Goal: Transaction & Acquisition: Purchase product/service

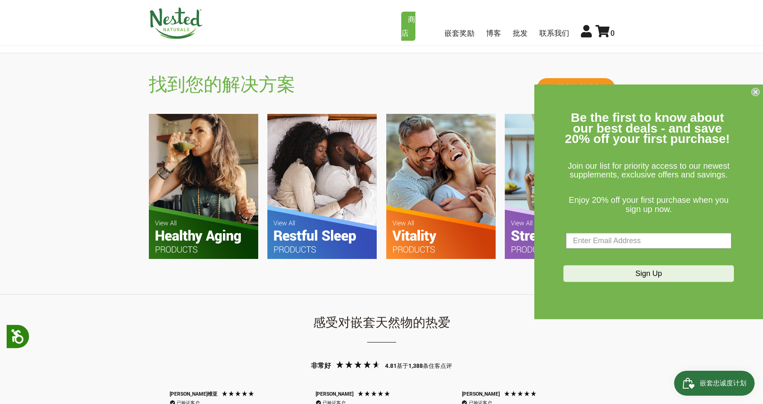
scroll to position [624, 0]
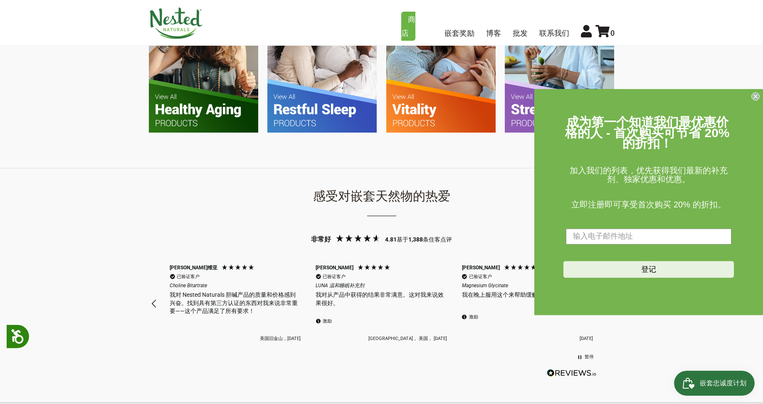
click at [754, 94] on circle "关闭对话框" at bounding box center [756, 97] width 8 height 8
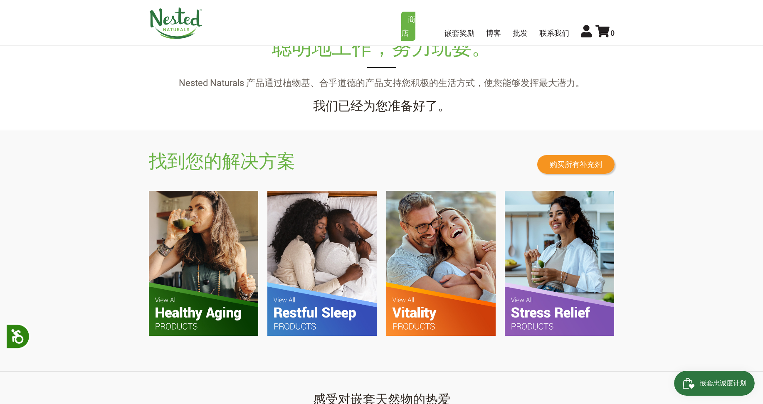
scroll to position [416, 0]
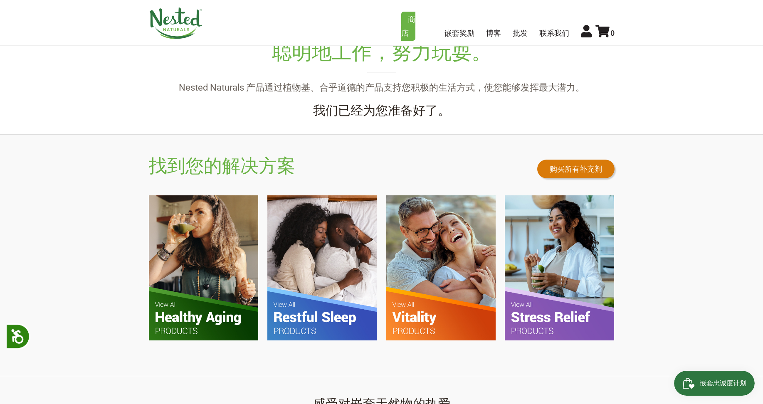
click at [586, 166] on link "购买所有补充剂" at bounding box center [575, 169] width 77 height 19
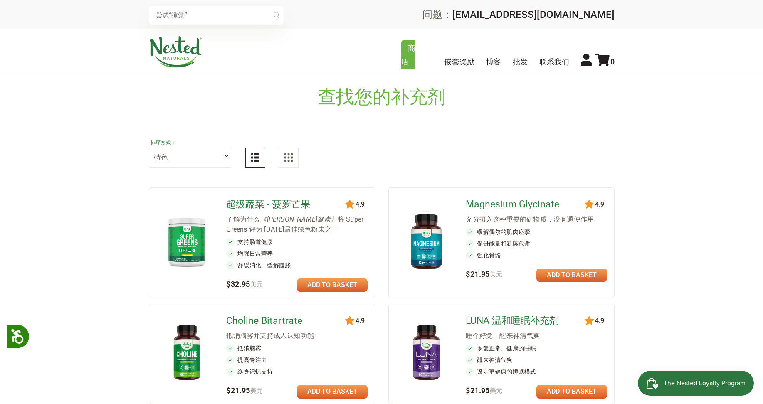
click at [397, 147] on div "排序方式： 特色 最高评价 畅销 按字母顺序排列 最新优先" at bounding box center [382, 152] width 466 height 57
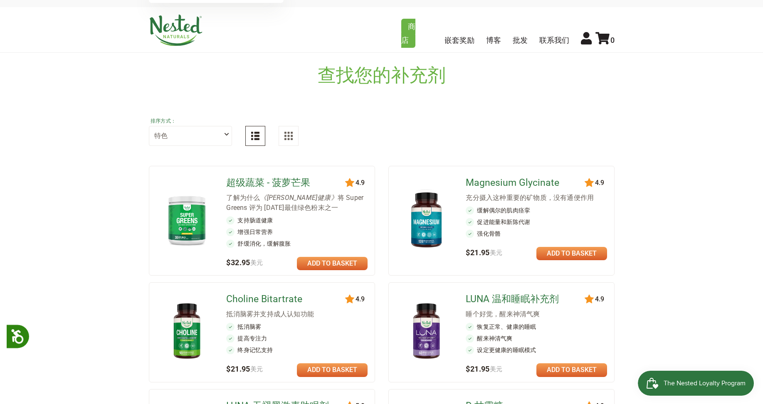
scroll to position [42, 0]
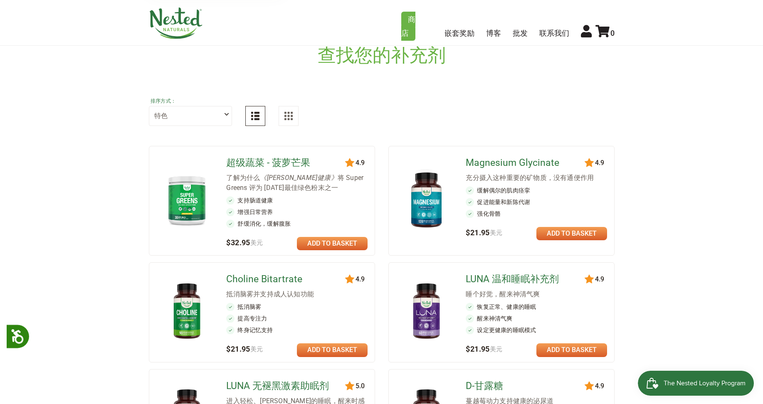
click at [275, 158] on link "超级蔬菜 - 菠萝芒果" at bounding box center [286, 162] width 120 height 13
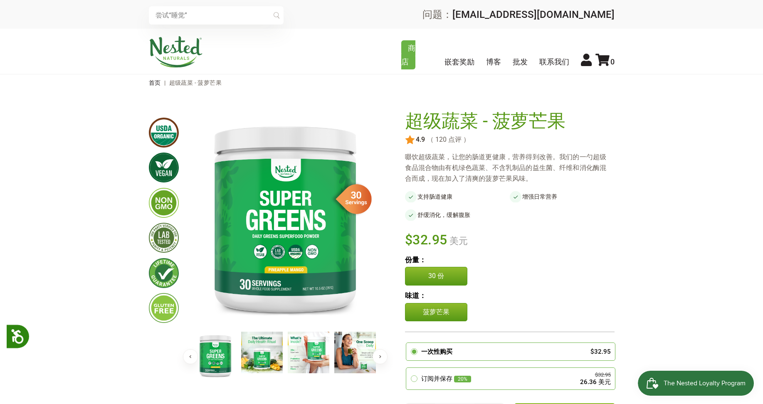
click at [167, 132] on img at bounding box center [164, 133] width 30 height 30
click at [166, 164] on img at bounding box center [164, 168] width 30 height 30
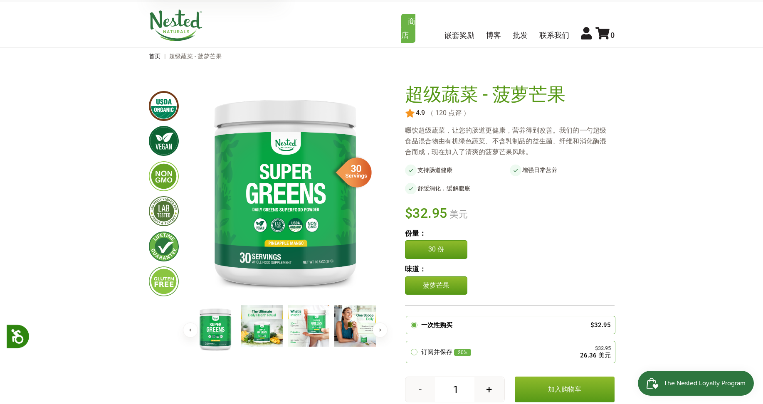
scroll to position [42, 0]
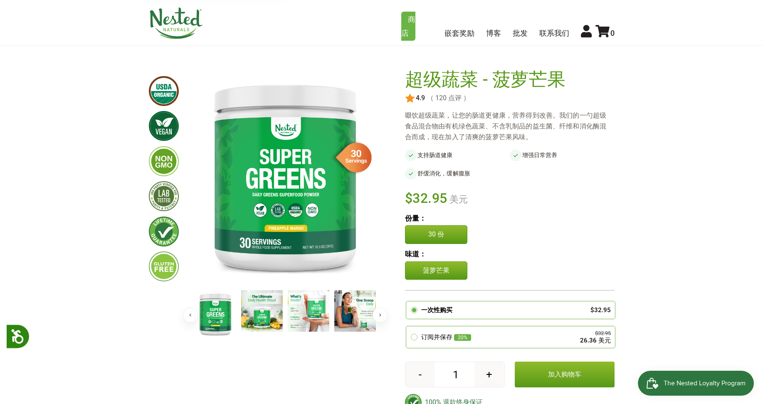
click at [252, 316] on img at bounding box center [262, 311] width 42 height 42
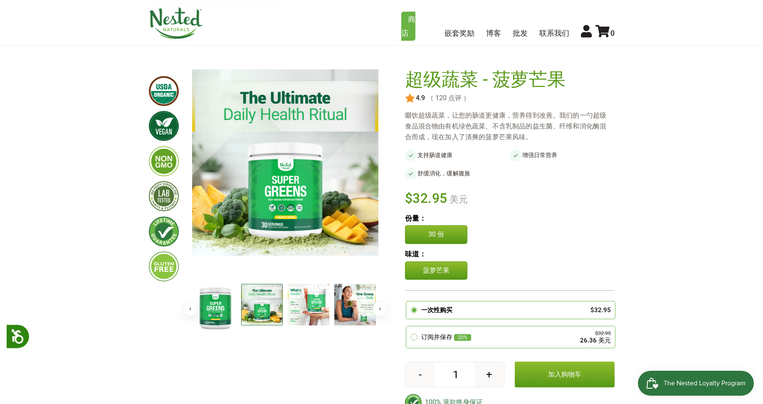
click at [314, 313] on img at bounding box center [309, 305] width 42 height 42
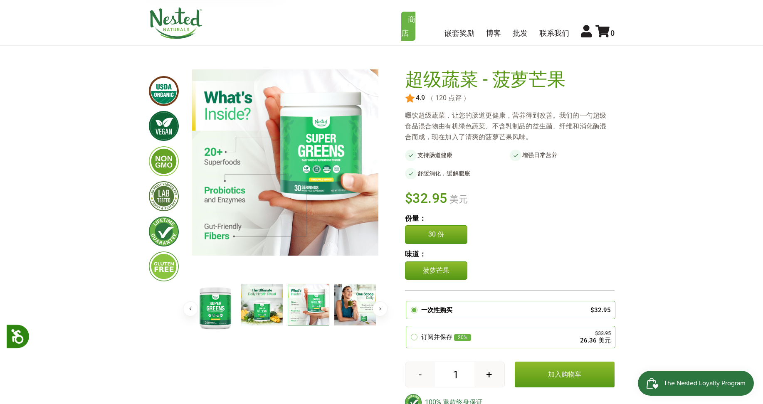
click at [314, 313] on img at bounding box center [309, 305] width 42 height 42
click at [264, 315] on img at bounding box center [262, 305] width 42 height 42
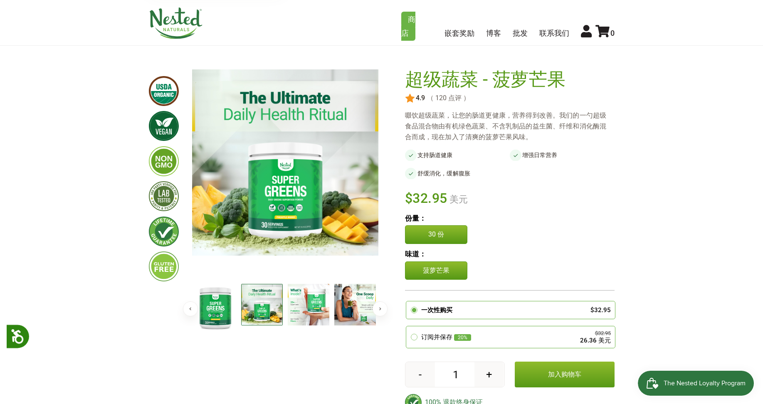
click at [317, 313] on img at bounding box center [309, 305] width 42 height 42
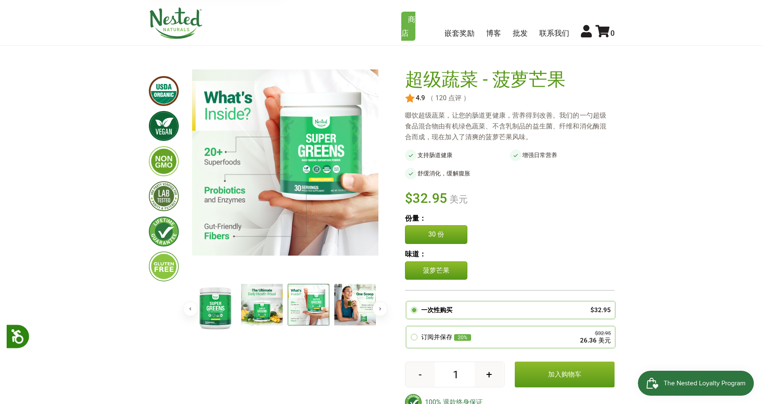
click at [354, 305] on img at bounding box center [355, 305] width 42 height 42
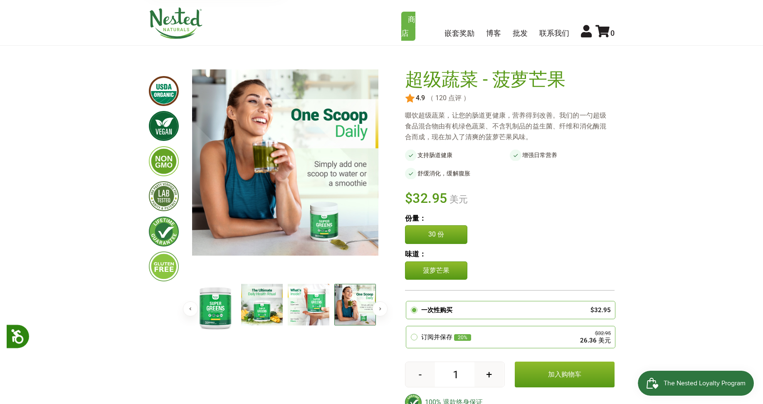
click at [354, 305] on img at bounding box center [355, 305] width 42 height 42
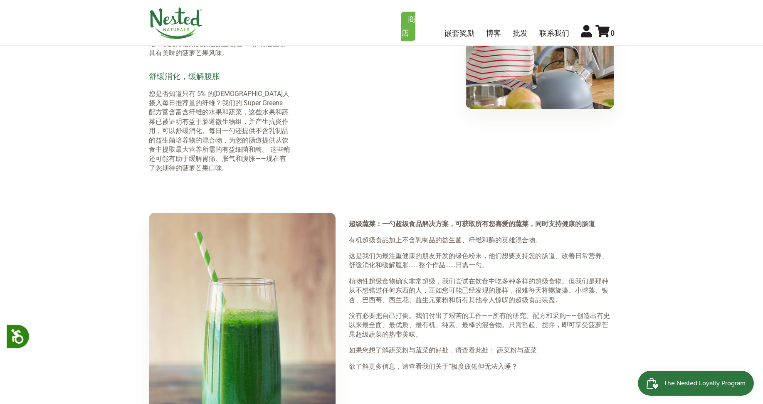
scroll to position [956, 0]
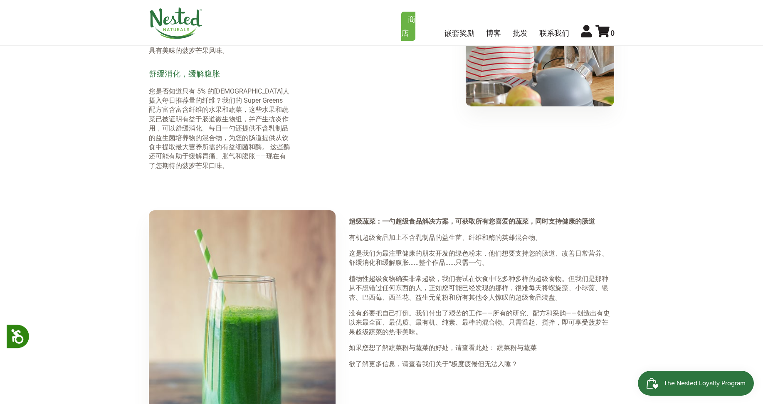
click at [446, 222] on strong "超级蔬菜：一勺超级食品解决方案，可获取所有您喜爱的蔬菜，同时支持健康的肠道" at bounding box center [472, 221] width 246 height 8
click at [371, 239] on span "有机超级食品加上不含乳制品的益生菌、纤维和酶的英雄混合物。" at bounding box center [445, 238] width 193 height 8
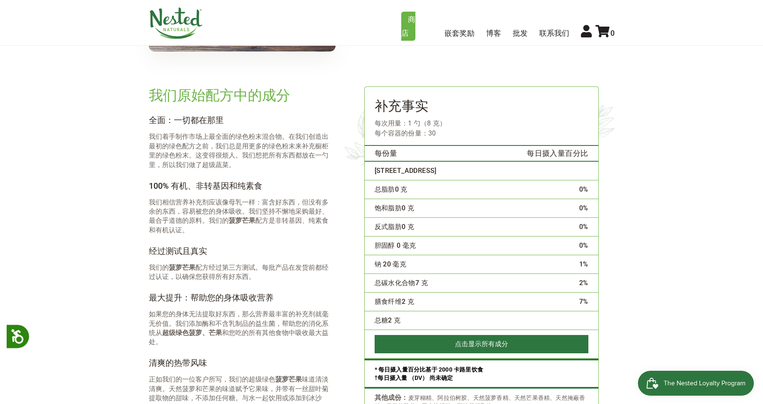
scroll to position [1414, 0]
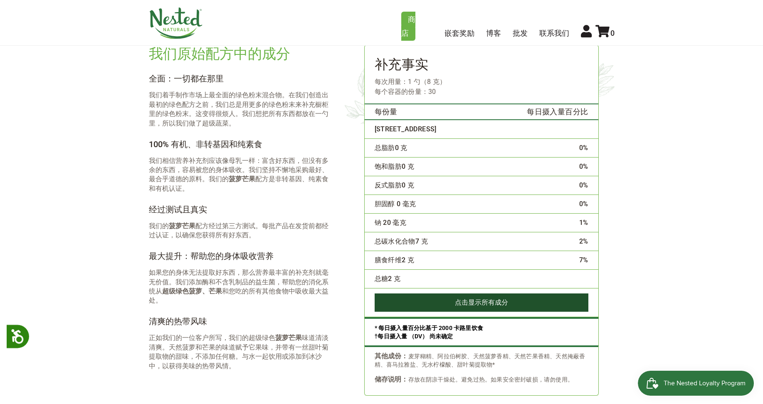
click at [423, 301] on button "点击显示 所有 成分" at bounding box center [482, 303] width 214 height 18
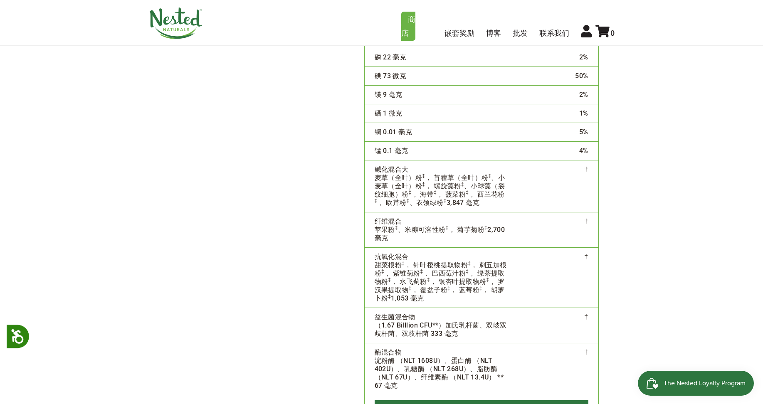
scroll to position [1912, 0]
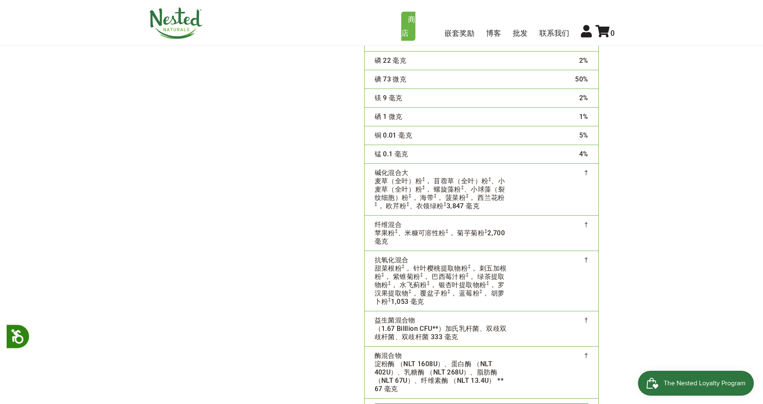
click at [590, 170] on td "†" at bounding box center [557, 190] width 81 height 52
click at [586, 172] on td "†" at bounding box center [557, 190] width 81 height 52
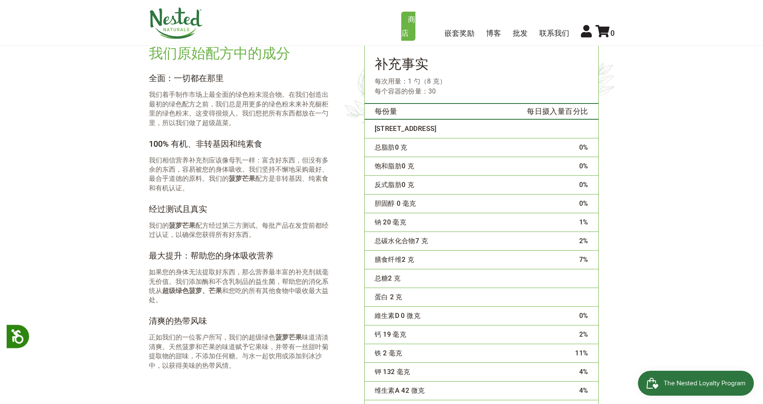
scroll to position [1414, 0]
click at [219, 225] on p "我们的 菠萝芒果 配方经过第三方测试。每批产品在发货前都经过认证，以确保您获得所有好东西。" at bounding box center [240, 231] width 182 height 19
click at [188, 272] on p "如果您的身体无法提取好东西，那么营养最丰富的补充剂就毫无价值。我们添加酶和不含乳制品的益生菌，帮助您的消化系统从 超级绿色菠萝、芒果 和您吃的所有其他食物中吸…" at bounding box center [240, 286] width 182 height 37
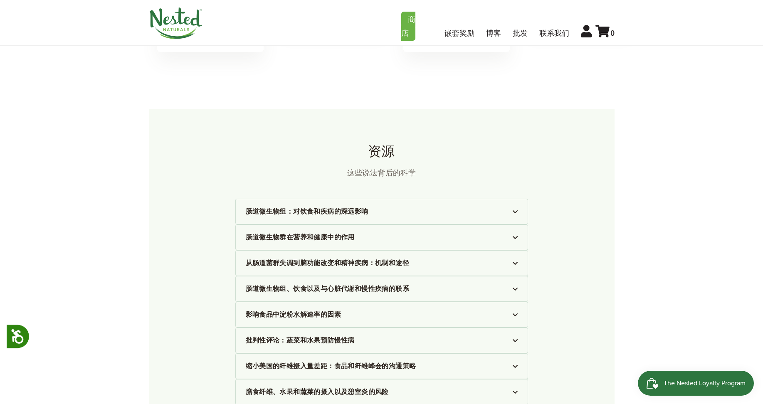
scroll to position [2661, 0]
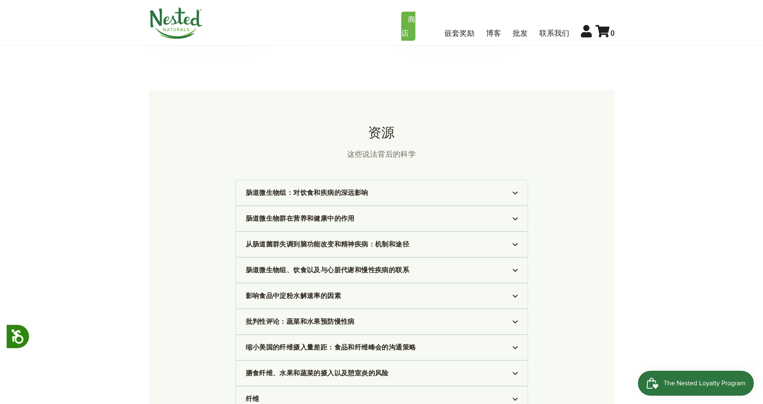
click at [328, 325] on font "批判性评论：蔬菜和水果预防慢性病" at bounding box center [300, 322] width 109 height 8
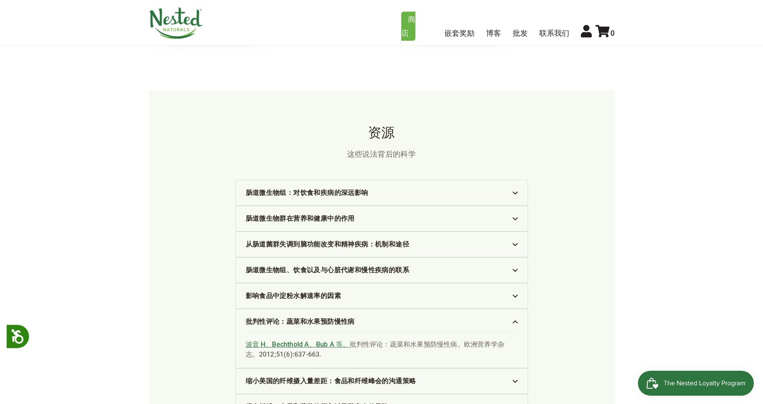
click at [282, 344] on link "波音 H、Bechthold A、Bub A 等。" at bounding box center [298, 344] width 104 height 8
